Goal: Communication & Community: Ask a question

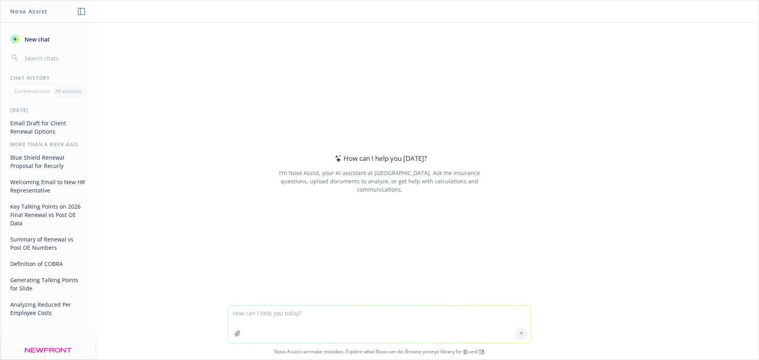
click at [269, 318] on textarea at bounding box center [379, 324] width 303 height 37
click at [400, 315] on textarea "Can you please write me an email to send to my group asking" at bounding box center [379, 324] width 303 height 37
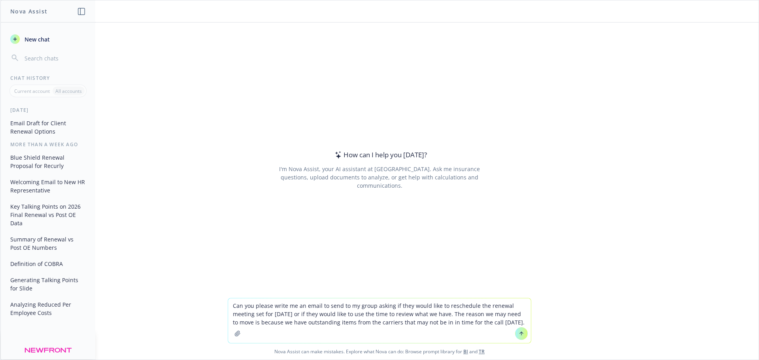
type textarea "Can you please write me an email to send to my group asking if they would like …"
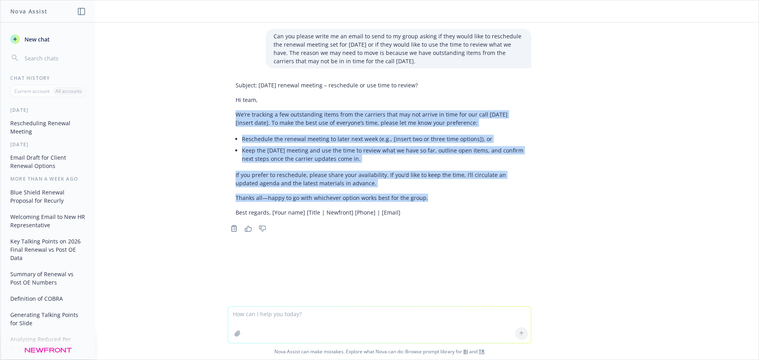
drag, startPoint x: 420, startPoint y: 199, endPoint x: 234, endPoint y: 115, distance: 203.9
click at [234, 115] on div "Subject: [DATE] renewal meeting – reschedule or use time to review? Hi team, We…" at bounding box center [380, 149] width 304 height 142
copy div "We’re tracking a few outstanding items from the carriers that may not arrive in…"
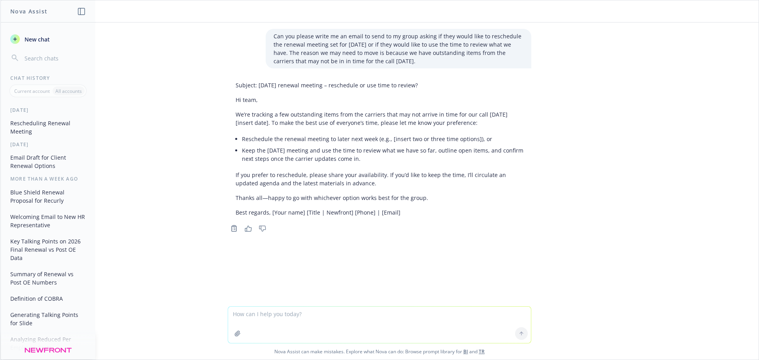
click at [269, 318] on textarea at bounding box center [379, 325] width 303 height 36
paste textarea "We have been hard at work bringing in all the proposals and negotiating with th…"
type textarea "can you write this better... We have been hard at work bringing in all the prop…"
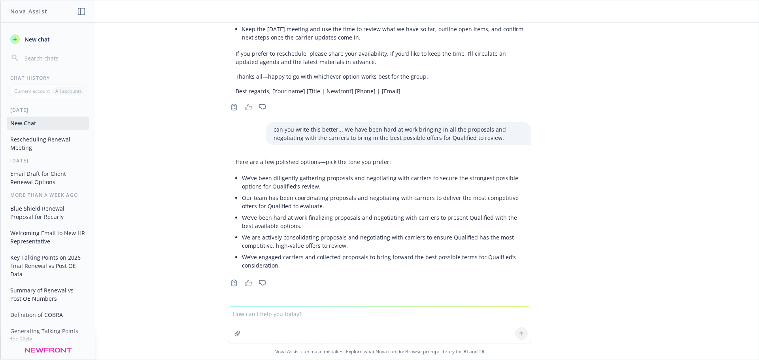
scroll to position [123, 0]
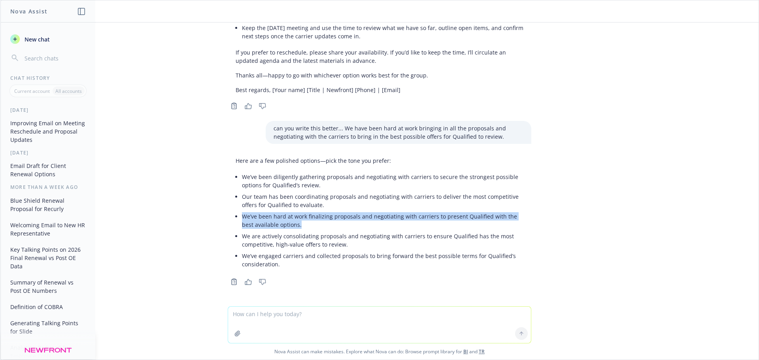
drag, startPoint x: 283, startPoint y: 224, endPoint x: 238, endPoint y: 216, distance: 45.4
click at [242, 216] on li "We’ve been hard at work finalizing proposals and negotiating with carriers to p…" at bounding box center [383, 221] width 282 height 20
copy li "We’ve been hard at work finalizing proposals and negotiating with carriers to p…"
